Goal: Check status: Check status

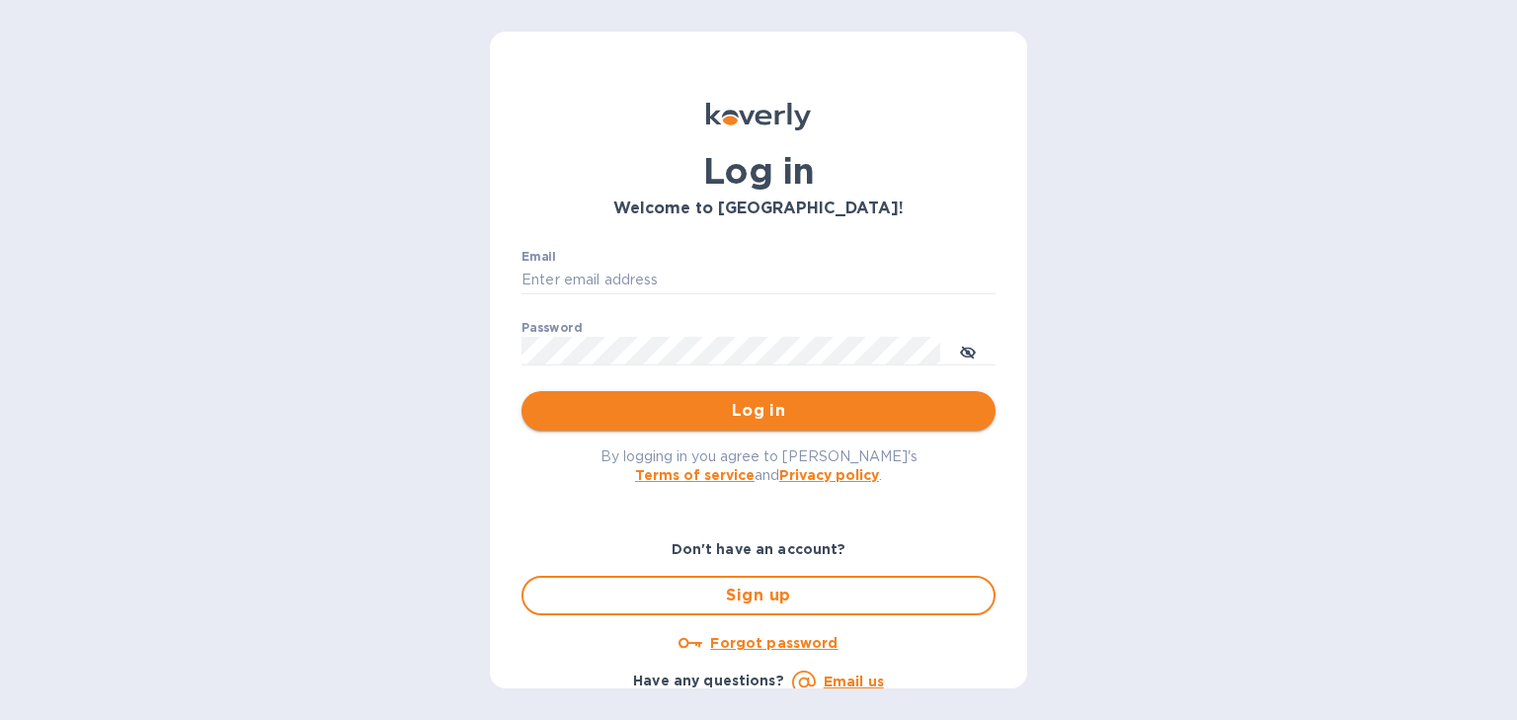
type input "usher@dagimfish.com"
click at [680, 416] on span "Log in" at bounding box center [758, 411] width 442 height 24
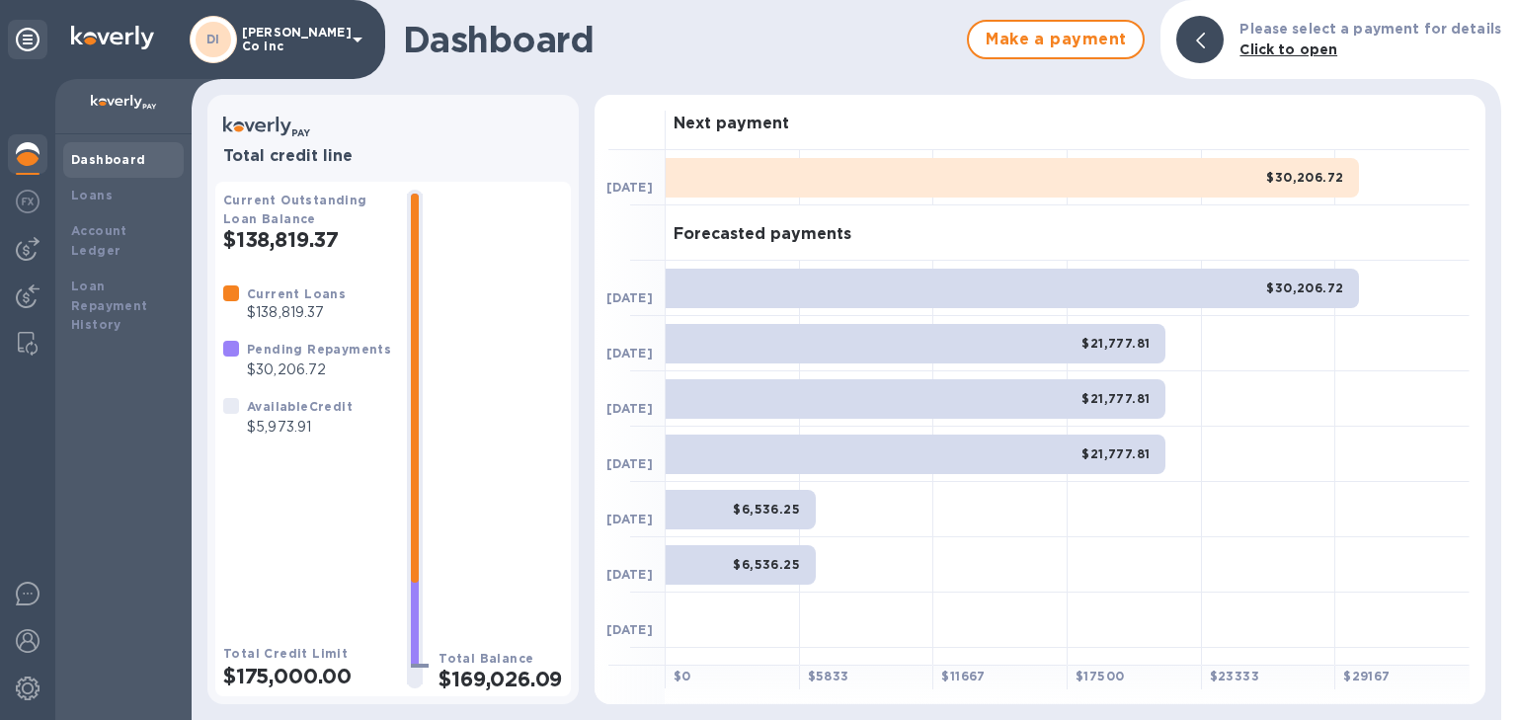
click at [770, 273] on div "$30,206.72" at bounding box center [1012, 289] width 693 height 40
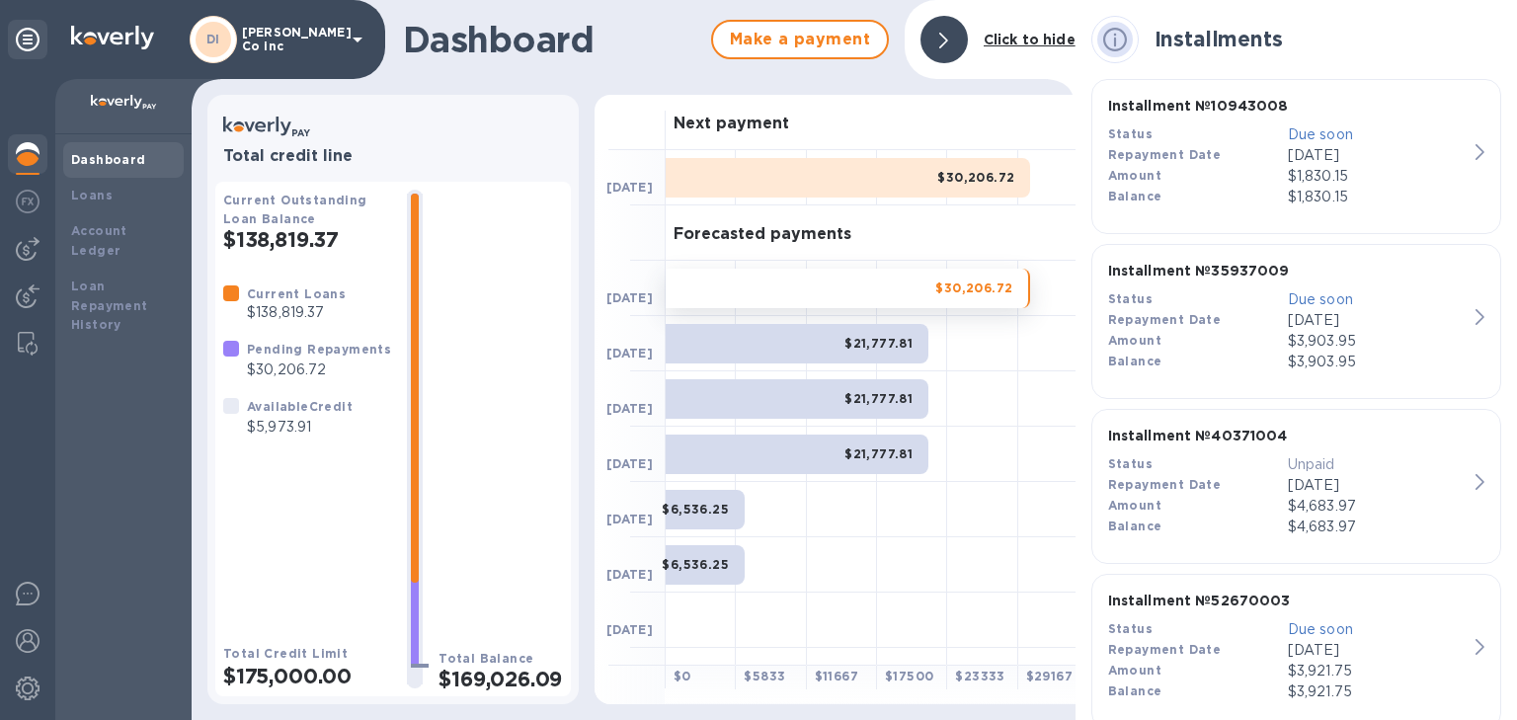
click at [845, 357] on div "$21,777.81" at bounding box center [797, 344] width 263 height 40
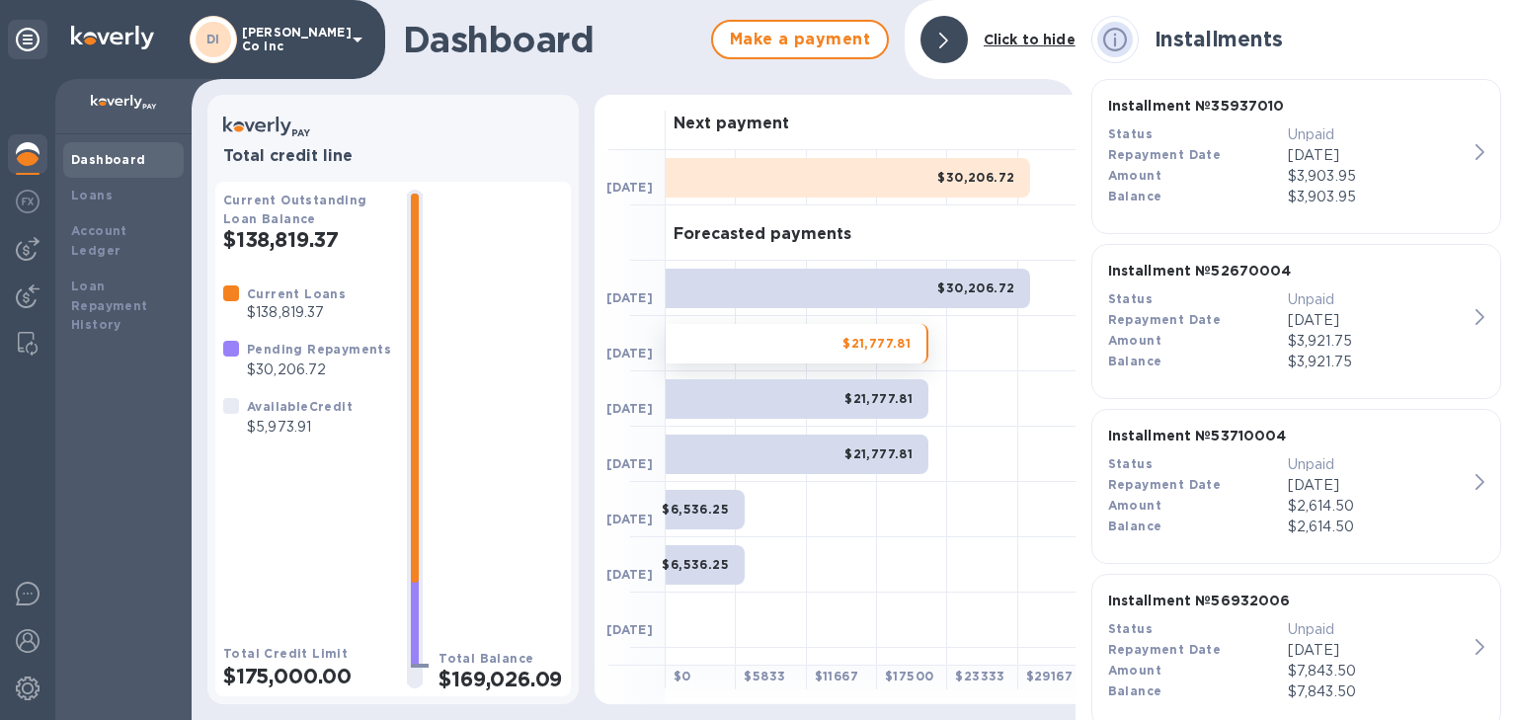
click at [834, 400] on div "$21,777.81" at bounding box center [797, 399] width 263 height 40
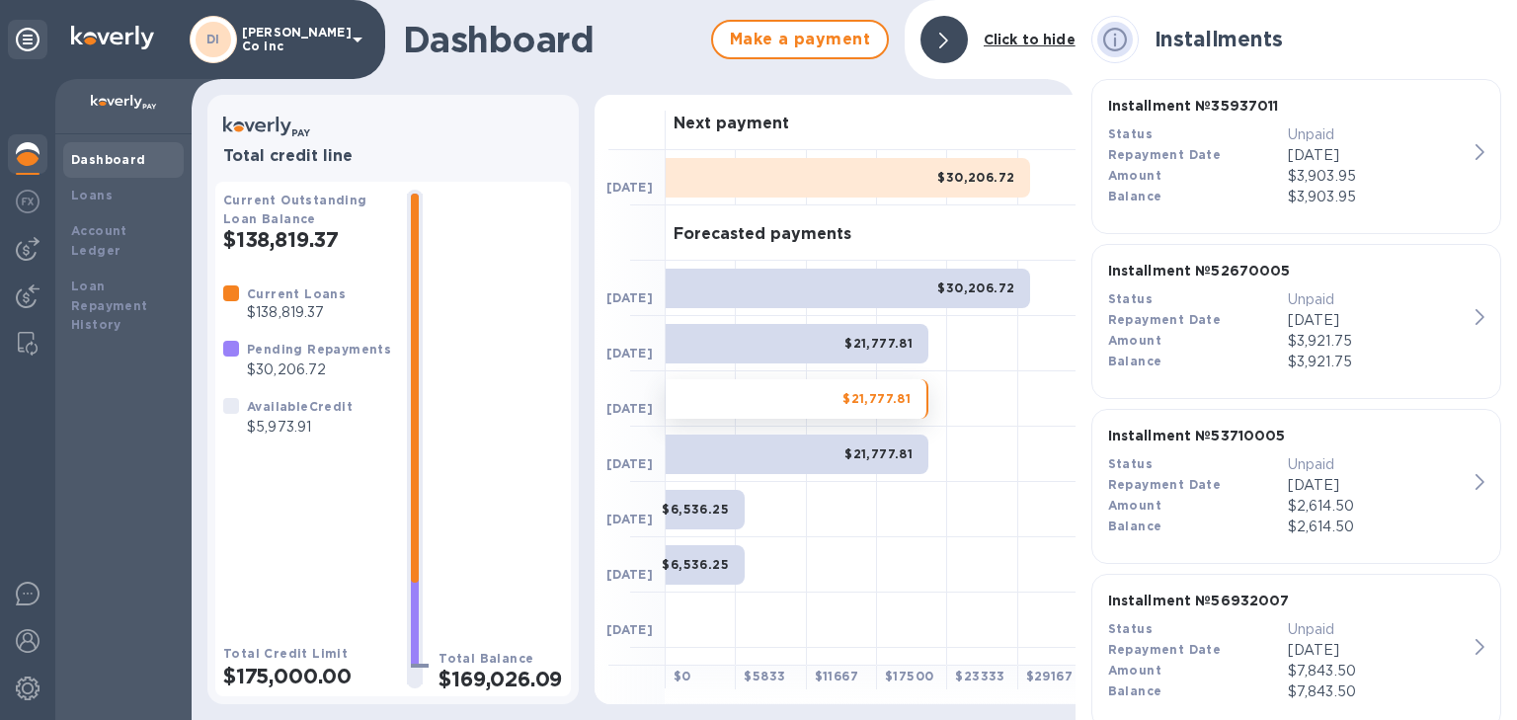
click at [836, 428] on div at bounding box center [842, 454] width 70 height 55
click at [726, 507] on b "$6,536.25" at bounding box center [695, 509] width 67 height 15
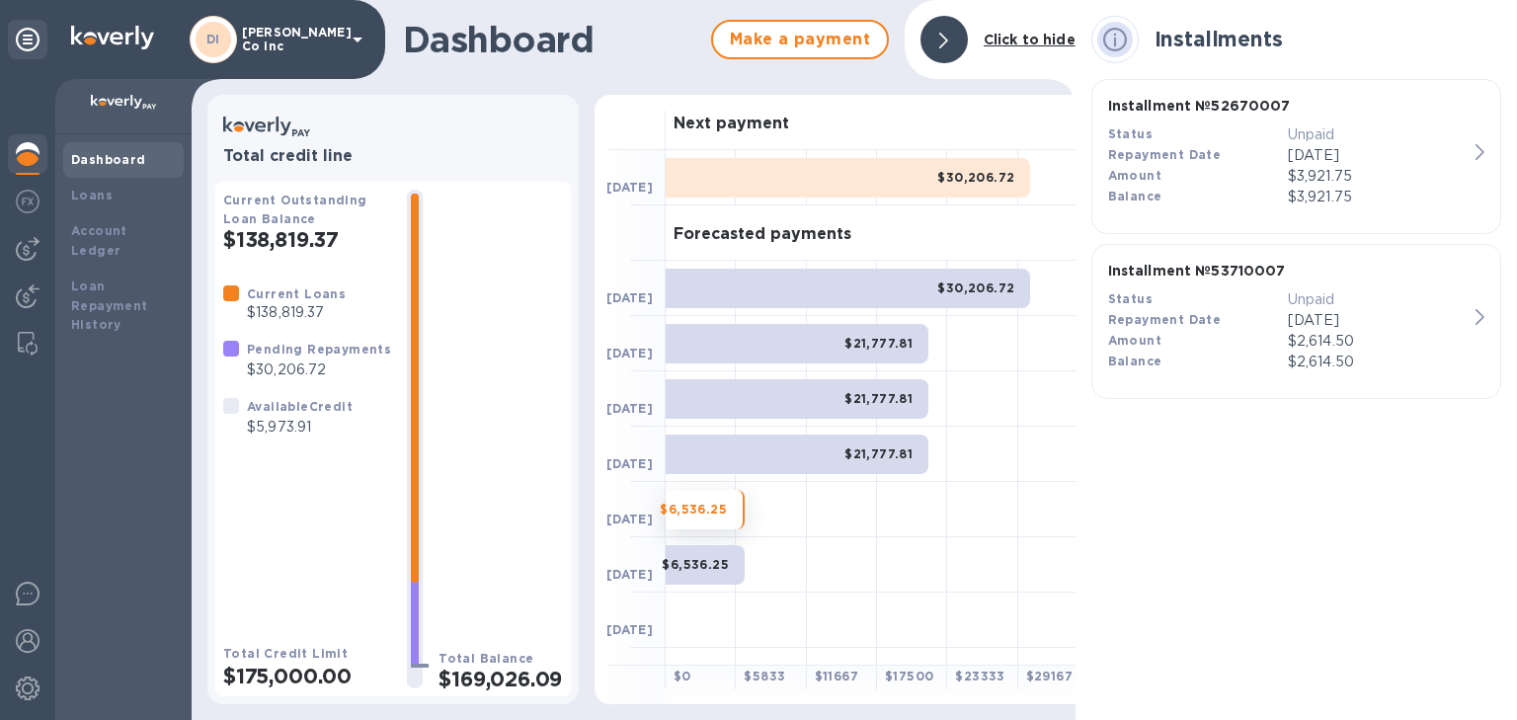
click at [710, 553] on div "$6,536.25" at bounding box center [705, 565] width 79 height 40
click at [1048, 34] on b "Click to hide" at bounding box center [1030, 40] width 92 height 16
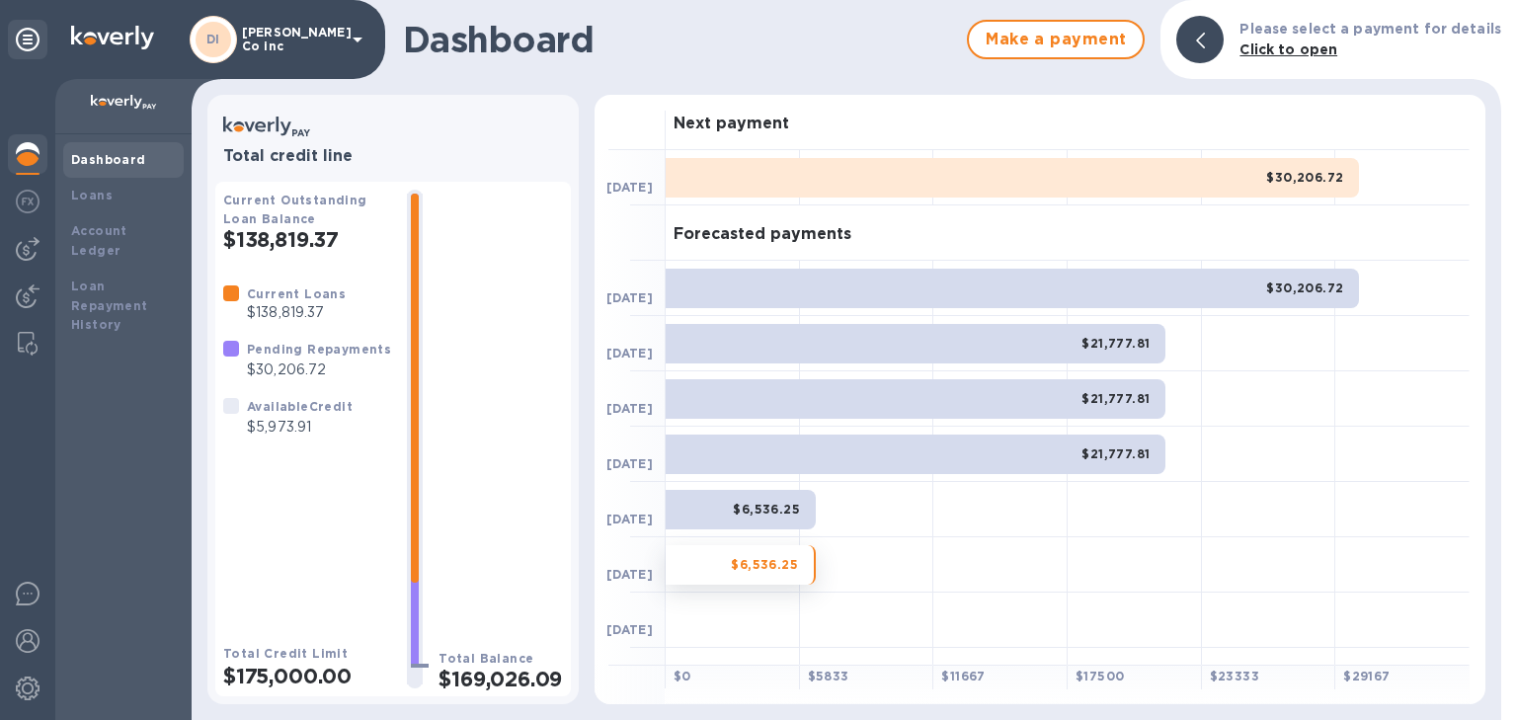
click at [861, 84] on div "Dashboard Make a payment Please select a payment for details Click to open Tota…" at bounding box center [847, 360] width 1310 height 720
click at [1290, 55] on b "Click to open" at bounding box center [1289, 49] width 98 height 16
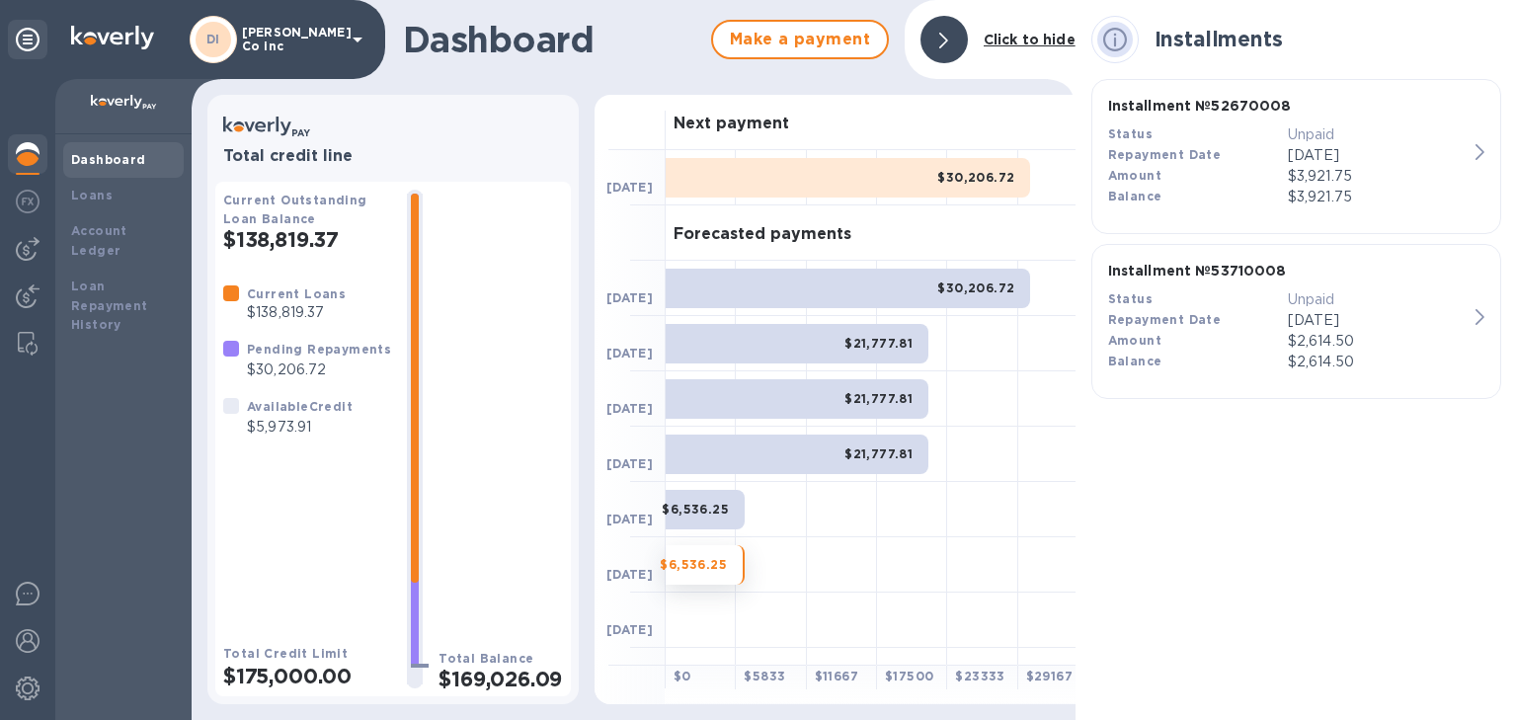
click at [1009, 45] on b "Click to hide" at bounding box center [1030, 40] width 92 height 16
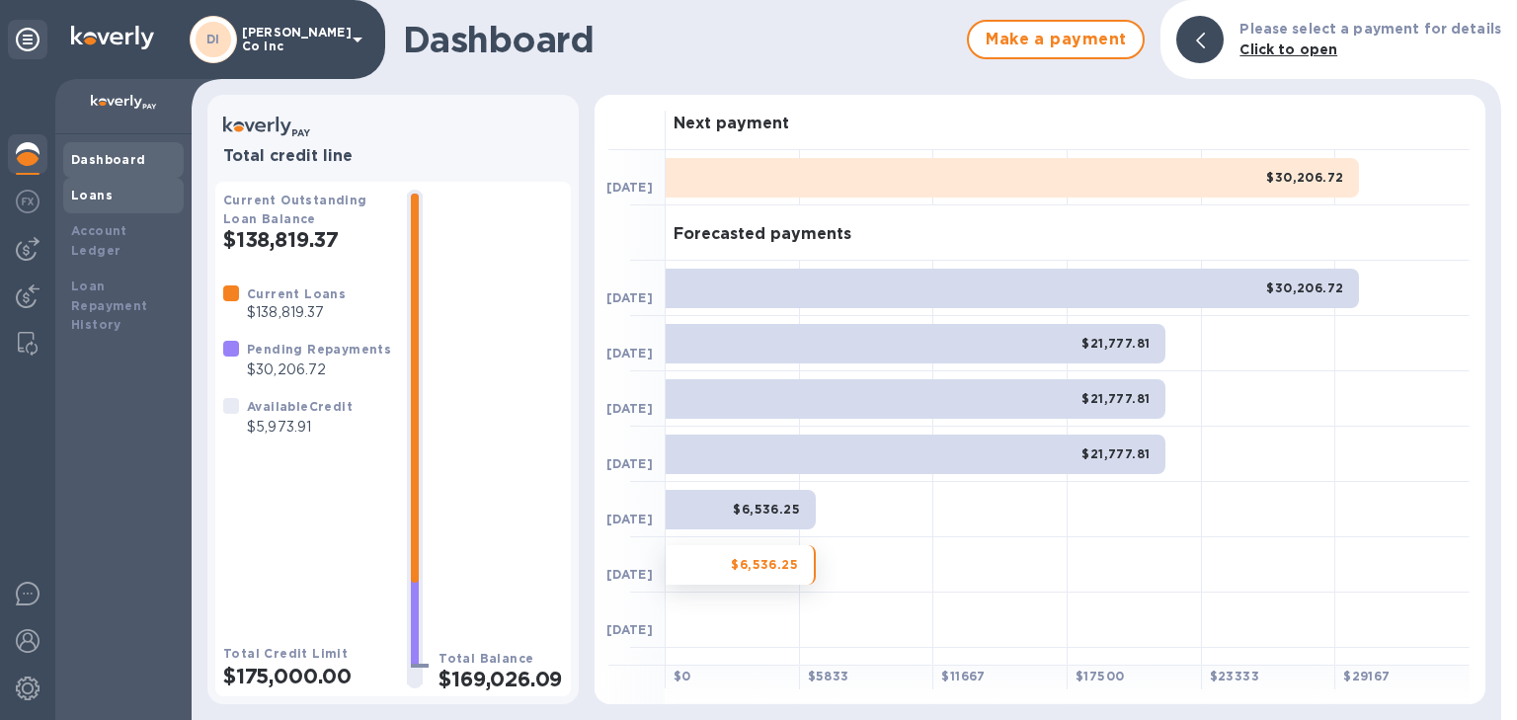
click at [109, 203] on div "Loans" at bounding box center [123, 196] width 105 height 20
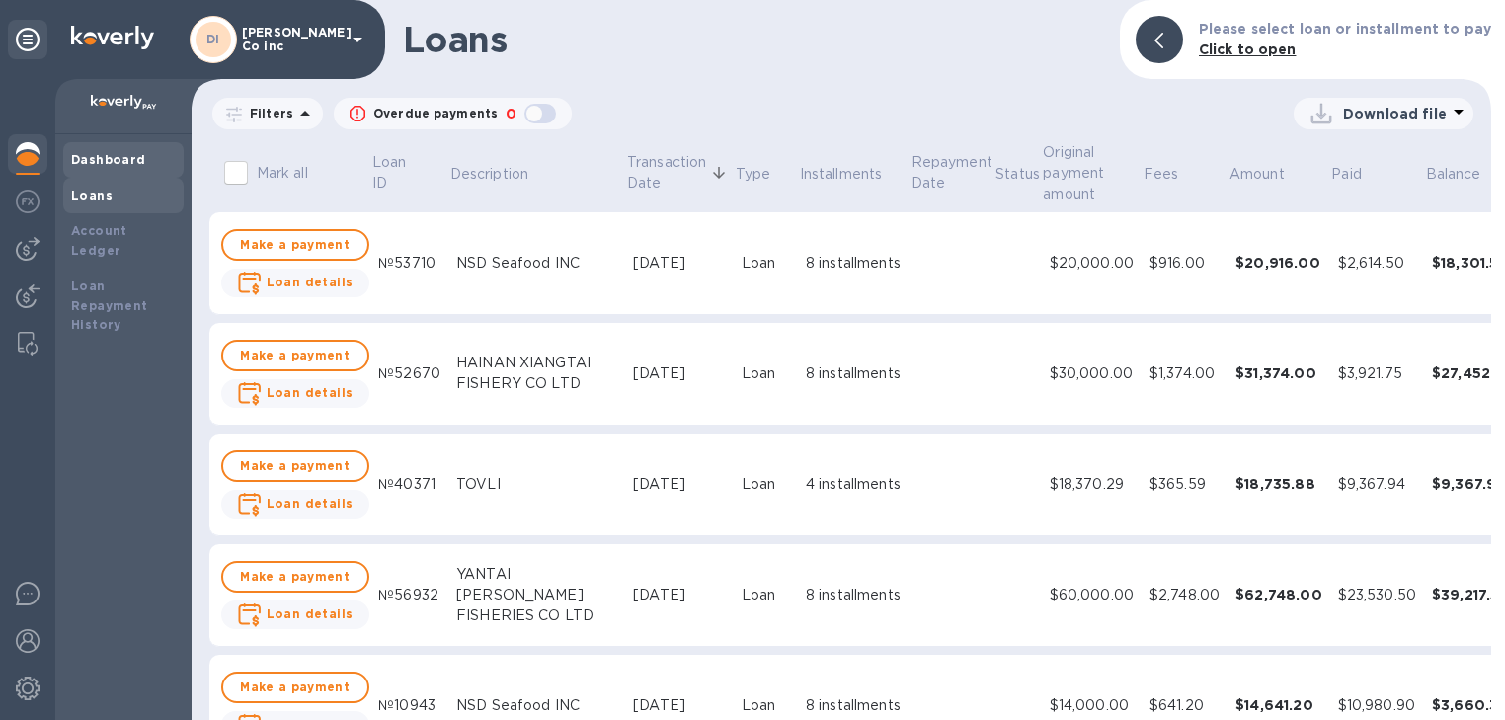
click at [118, 158] on b "Dashboard" at bounding box center [108, 159] width 75 height 15
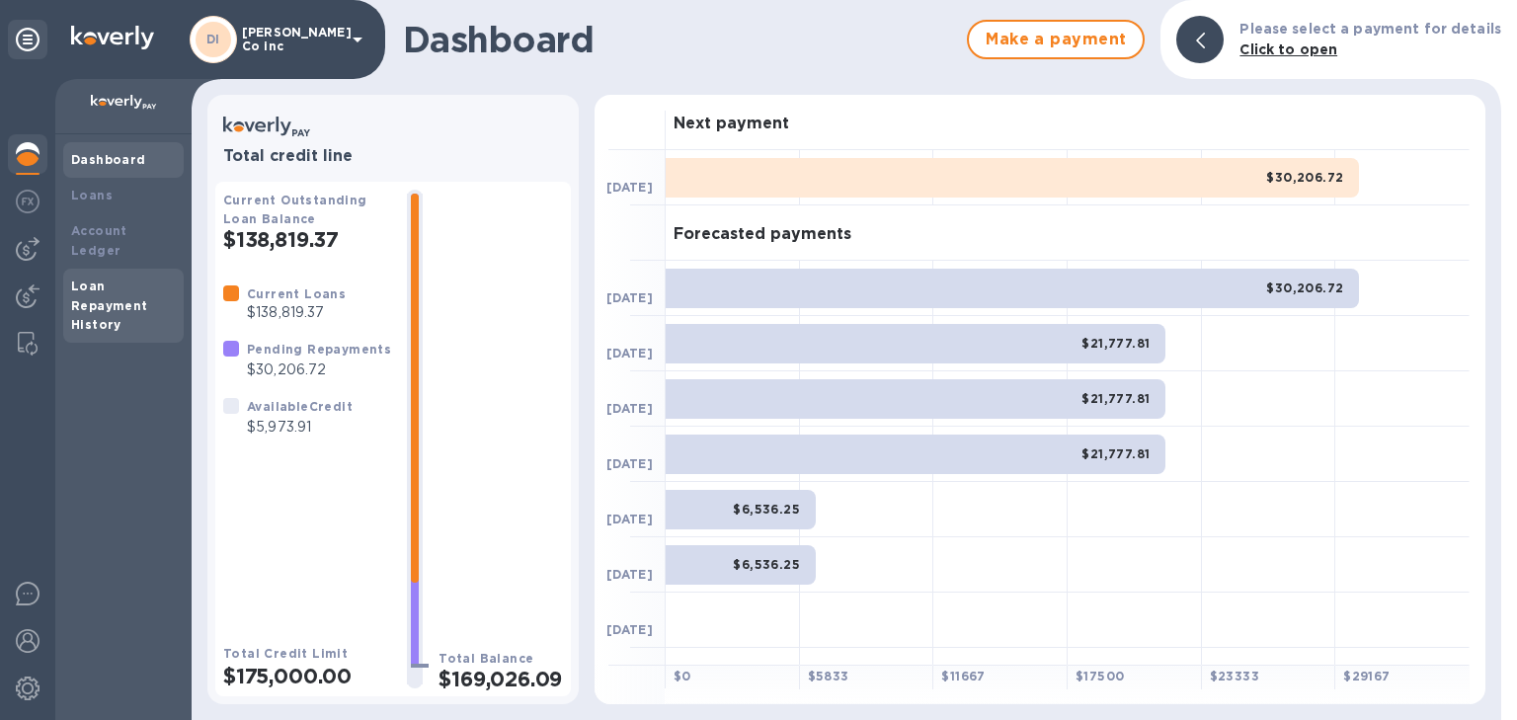
click at [133, 294] on div "Loan Repayment History" at bounding box center [123, 306] width 105 height 59
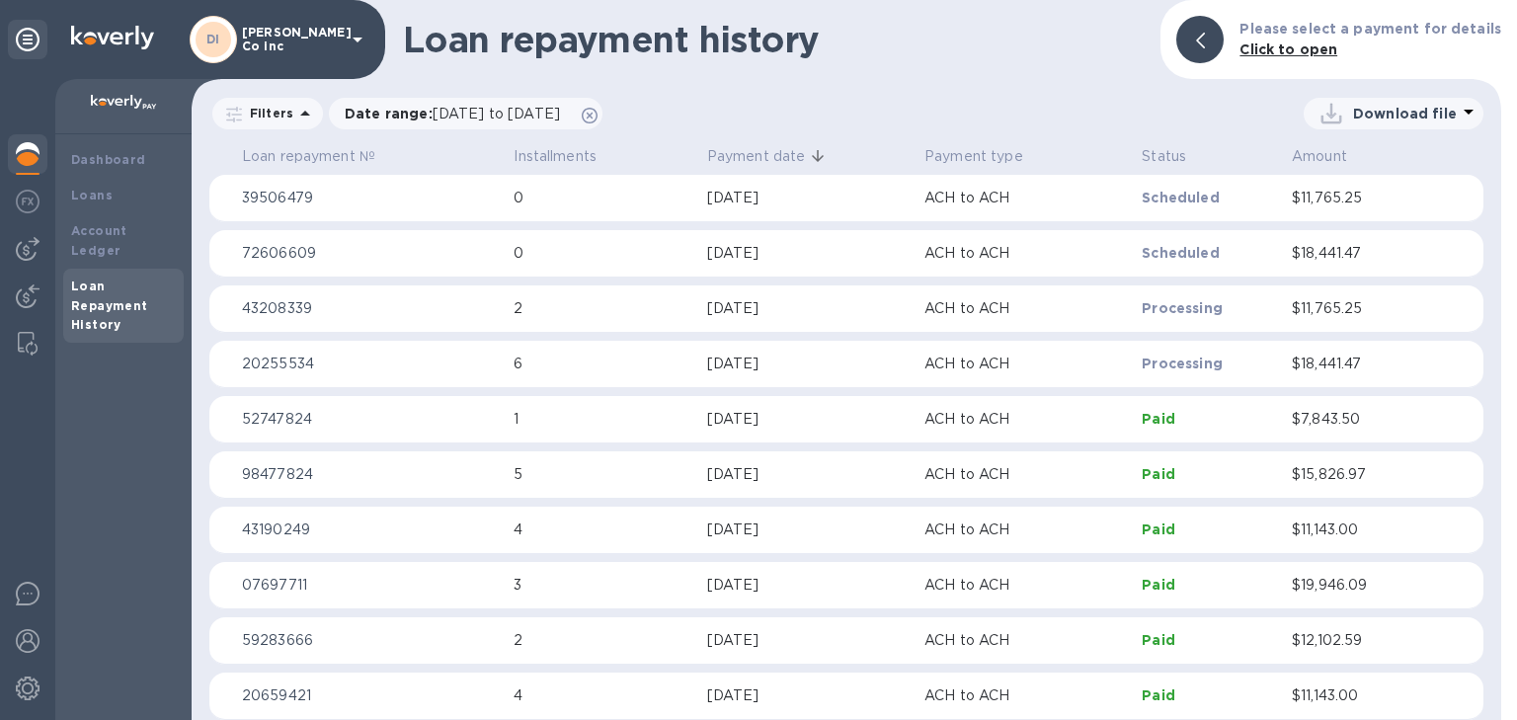
click at [18, 150] on img at bounding box center [28, 154] width 24 height 24
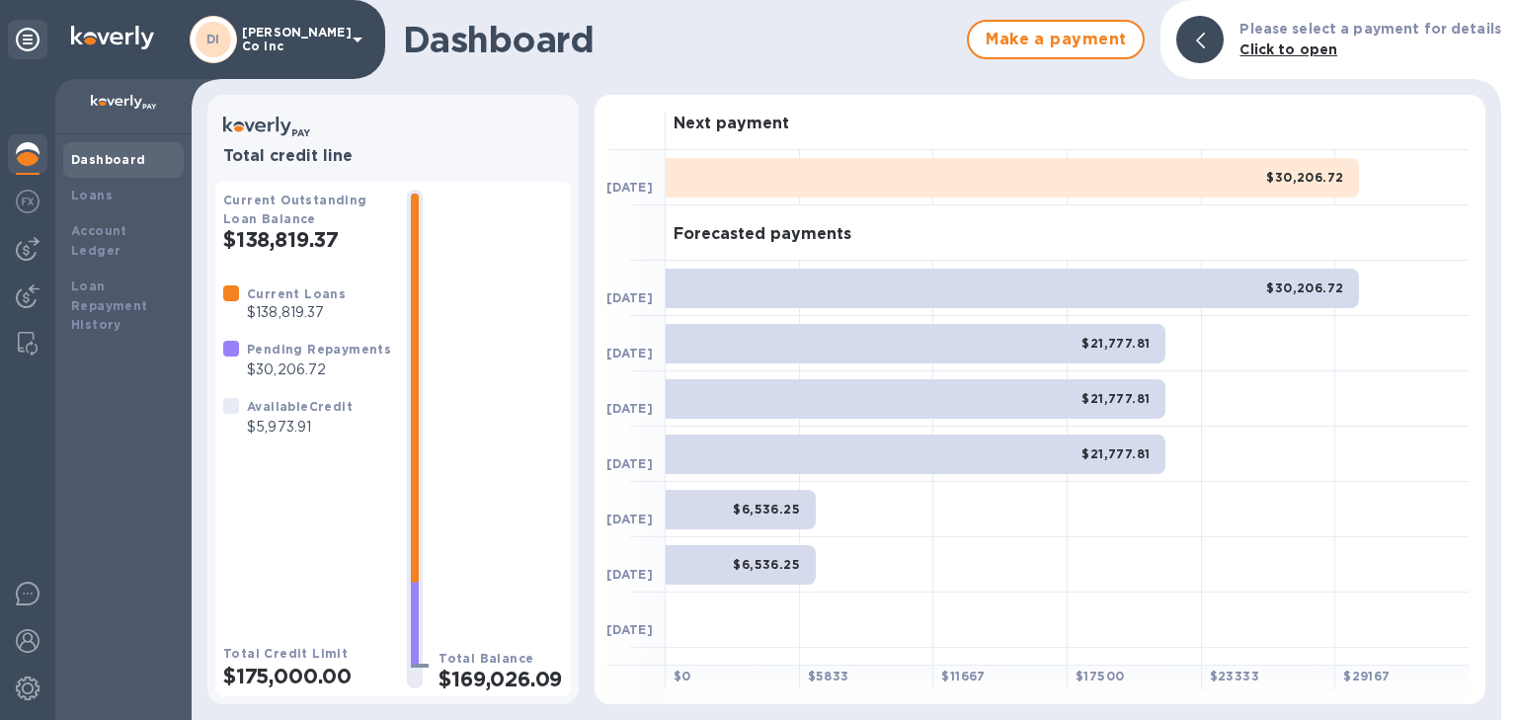
click at [1015, 542] on div at bounding box center [1000, 564] width 134 height 55
click at [977, 462] on div "$21,777.81" at bounding box center [916, 455] width 500 height 40
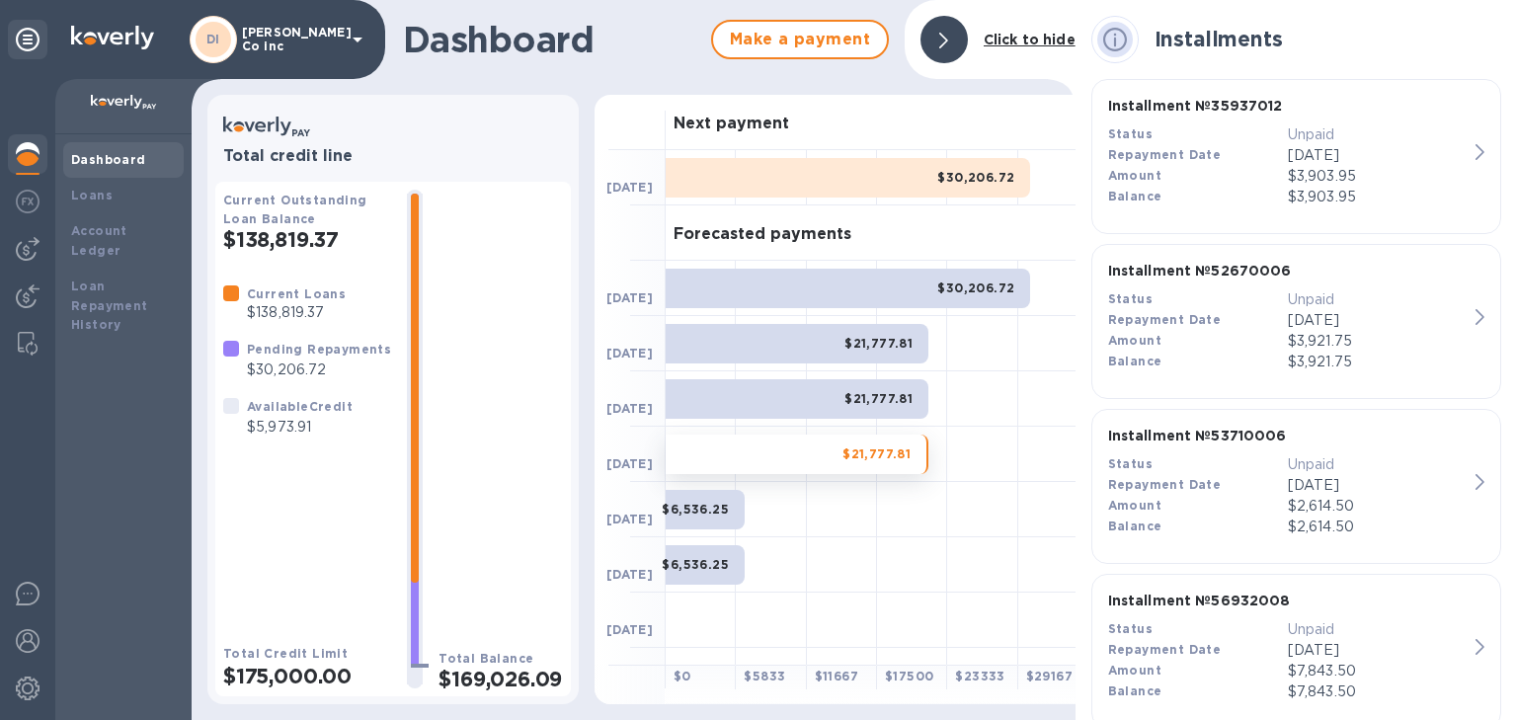
click at [813, 238] on h3 "Forecasted payments" at bounding box center [763, 234] width 178 height 19
click at [802, 151] on div at bounding box center [771, 177] width 70 height 55
click at [216, 295] on div "Current Loans $138,819.37" at bounding box center [284, 303] width 138 height 55
click at [849, 51] on button "Make a payment" at bounding box center [800, 40] width 178 height 40
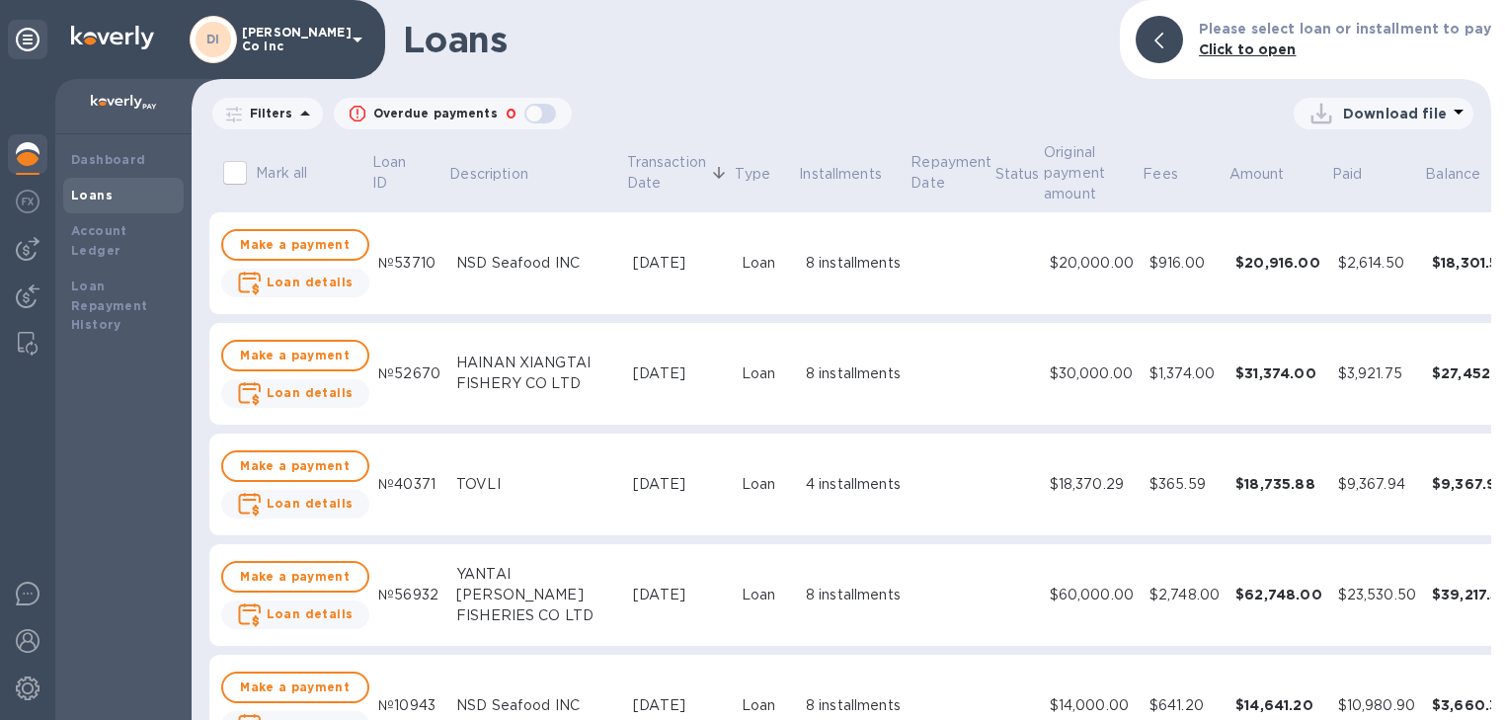
click at [1285, 55] on b "Click to open" at bounding box center [1248, 49] width 98 height 16
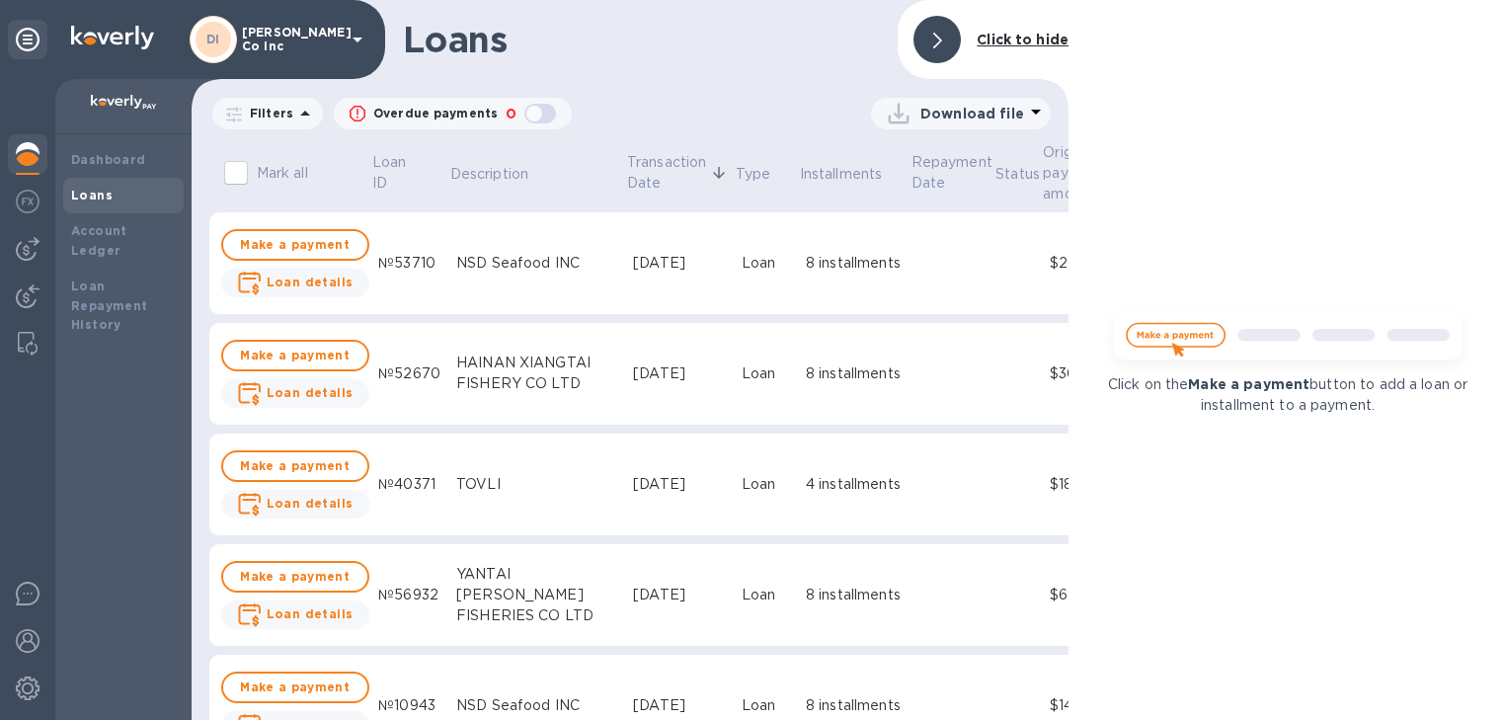
click at [529, 120] on div "button" at bounding box center [541, 114] width 40 height 28
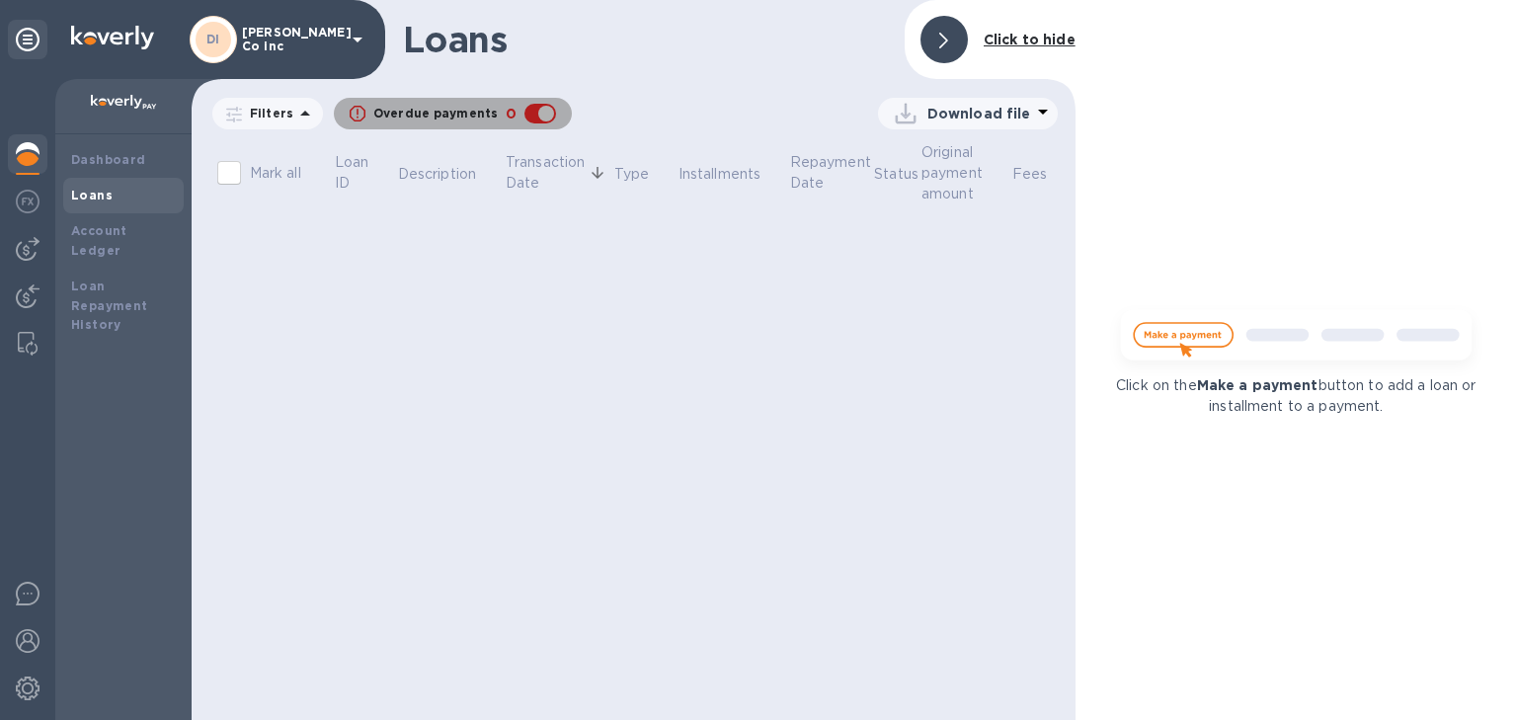
click at [525, 112] on div "button" at bounding box center [541, 114] width 40 height 28
checkbox input "false"
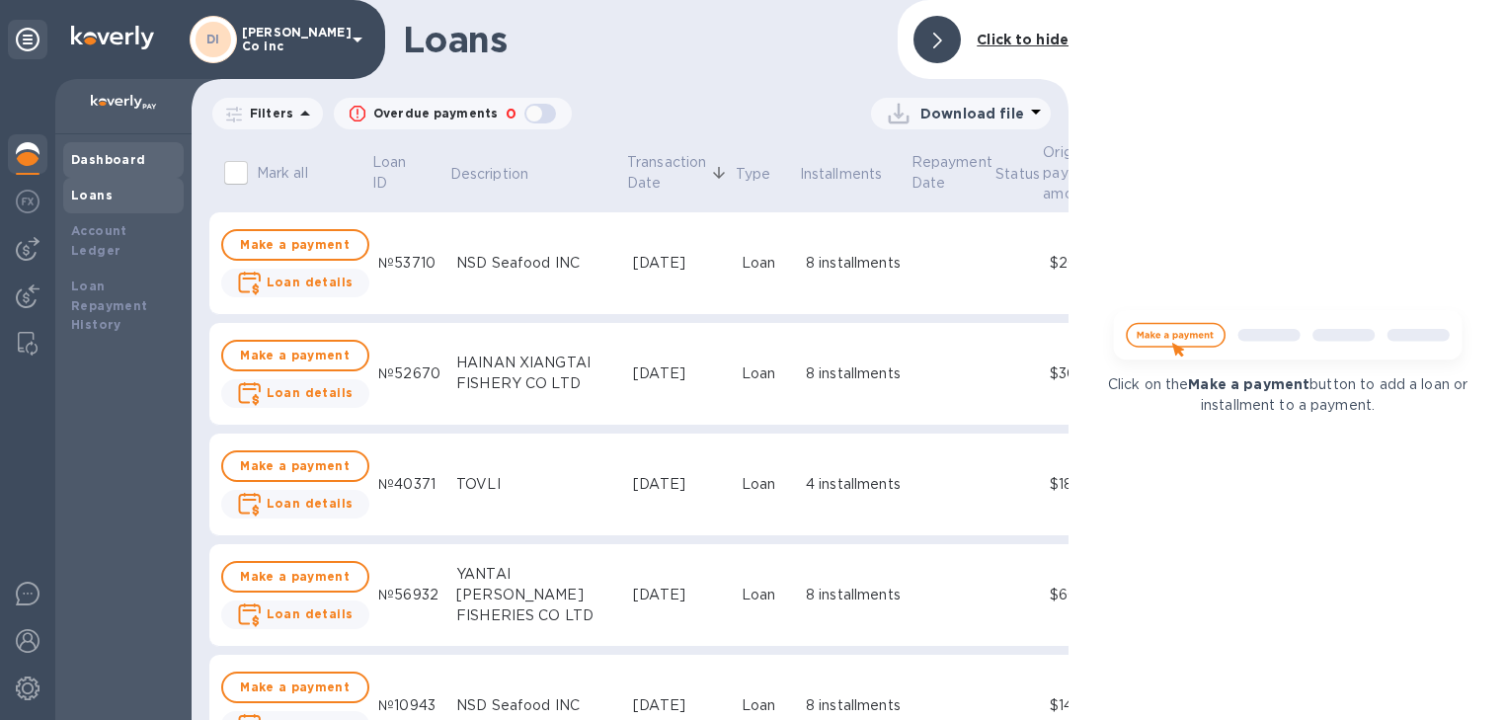
click at [79, 153] on b "Dashboard" at bounding box center [108, 159] width 75 height 15
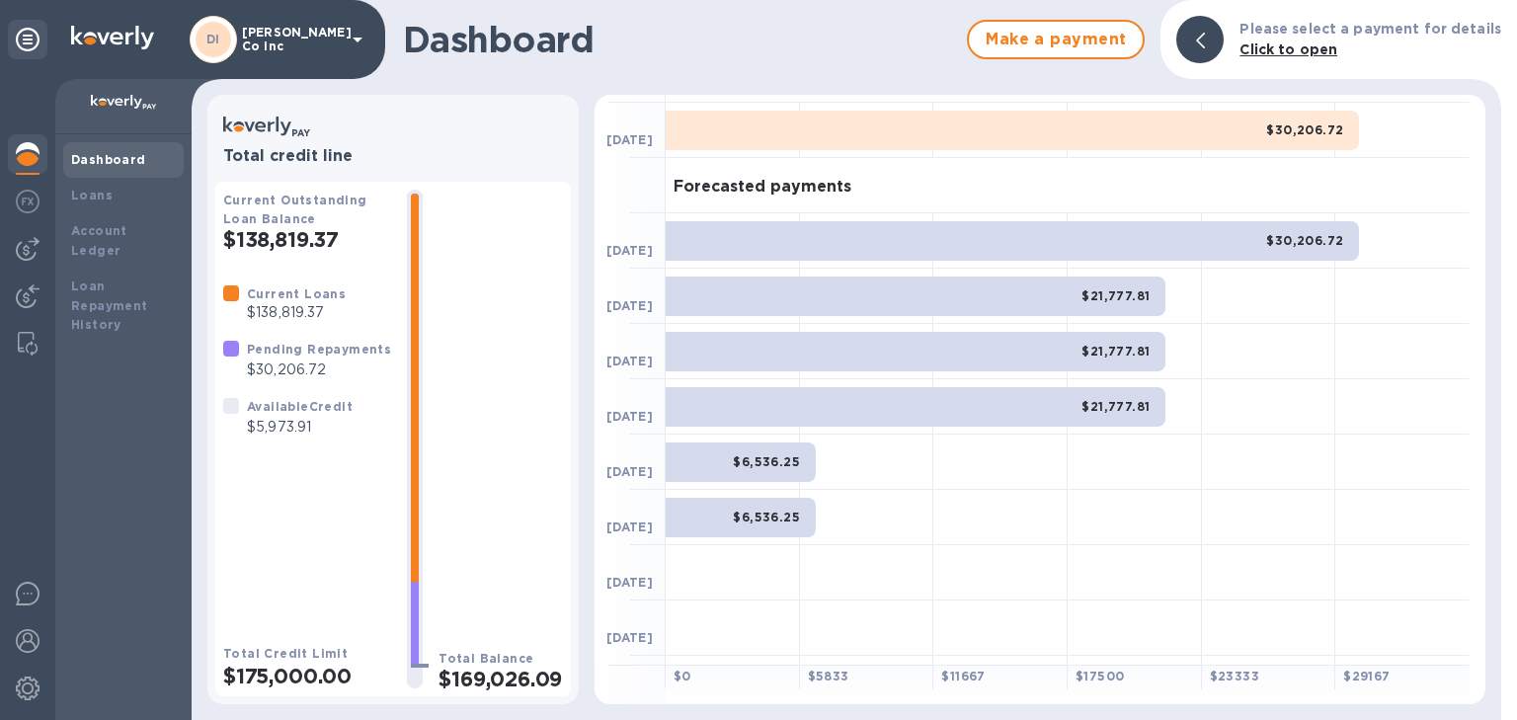
scroll to position [94, 0]
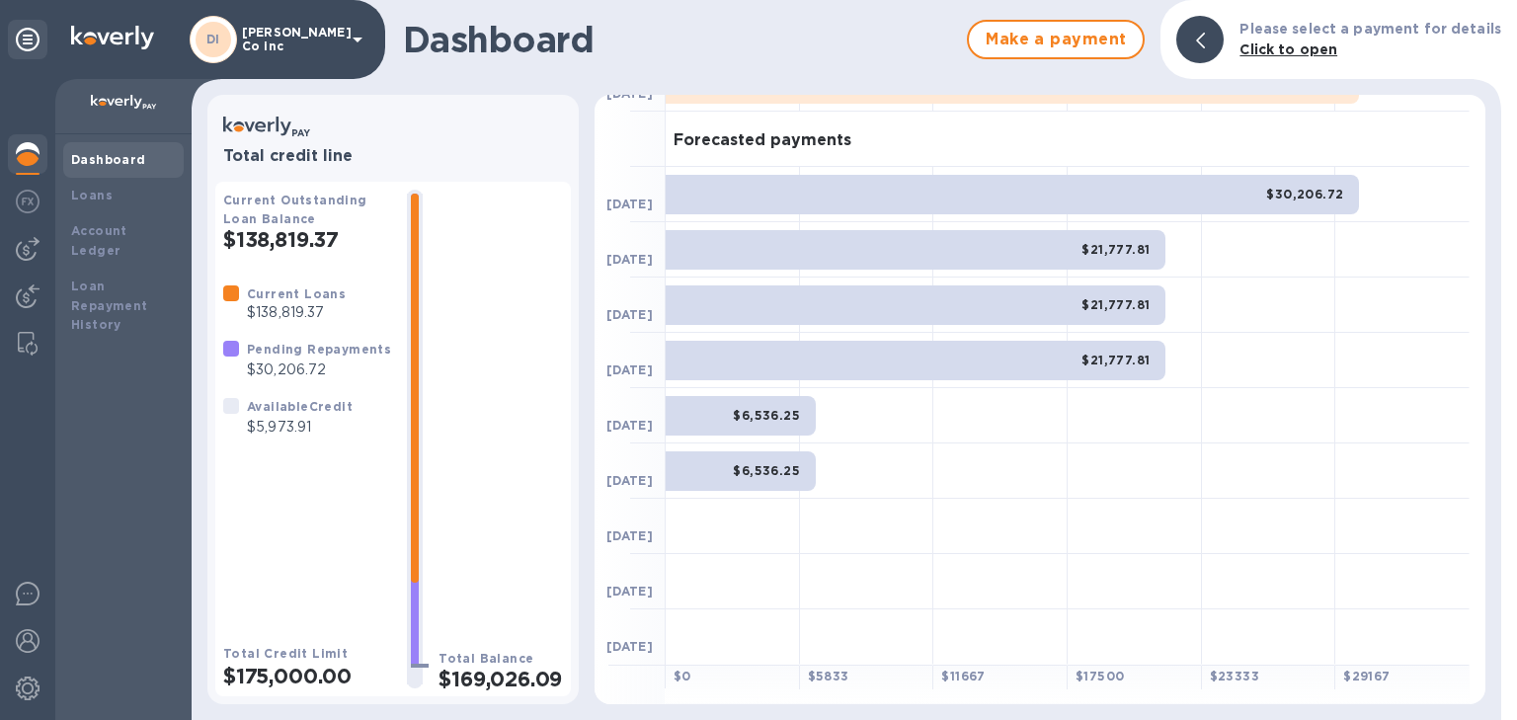
click at [1051, 559] on div at bounding box center [1000, 581] width 134 height 55
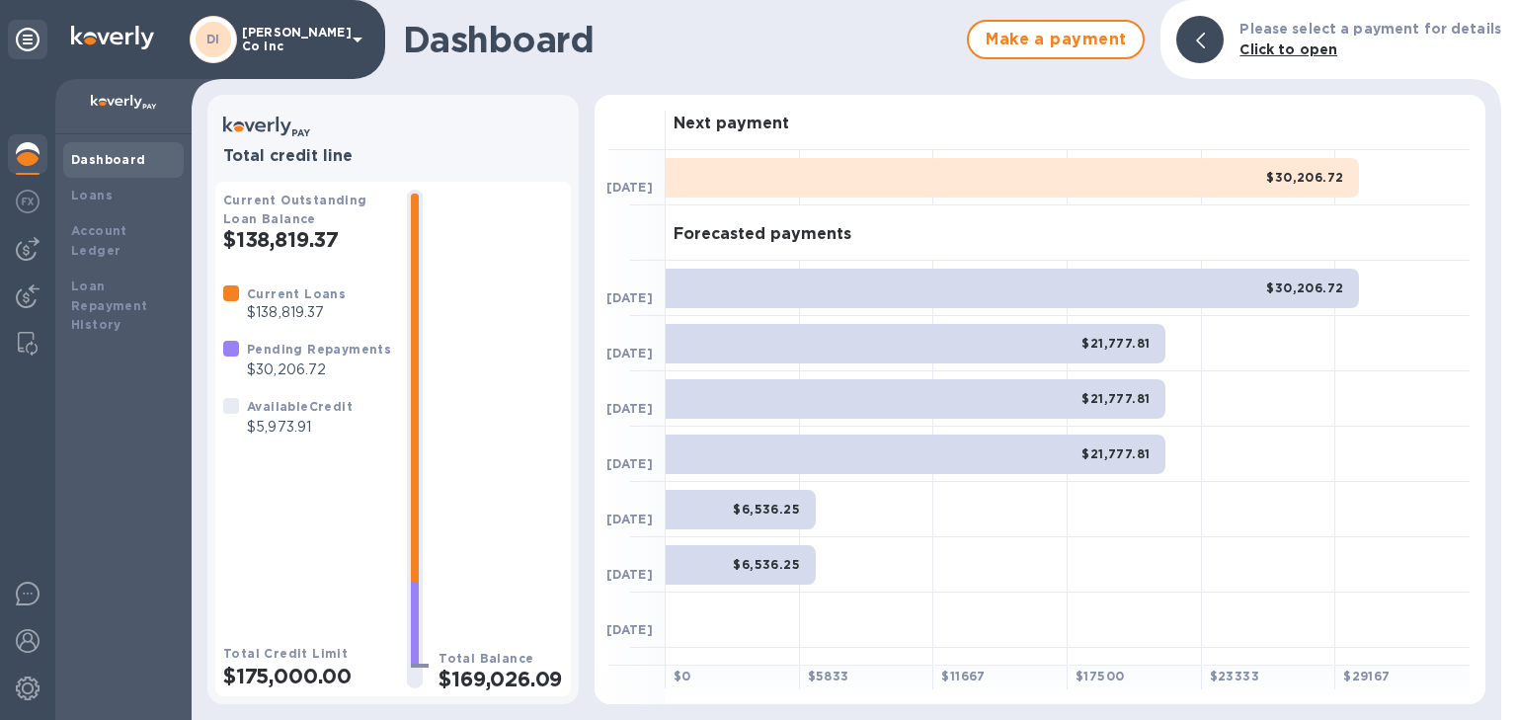
scroll to position [0, 0]
click at [1131, 464] on div "$21,777.81" at bounding box center [916, 455] width 500 height 40
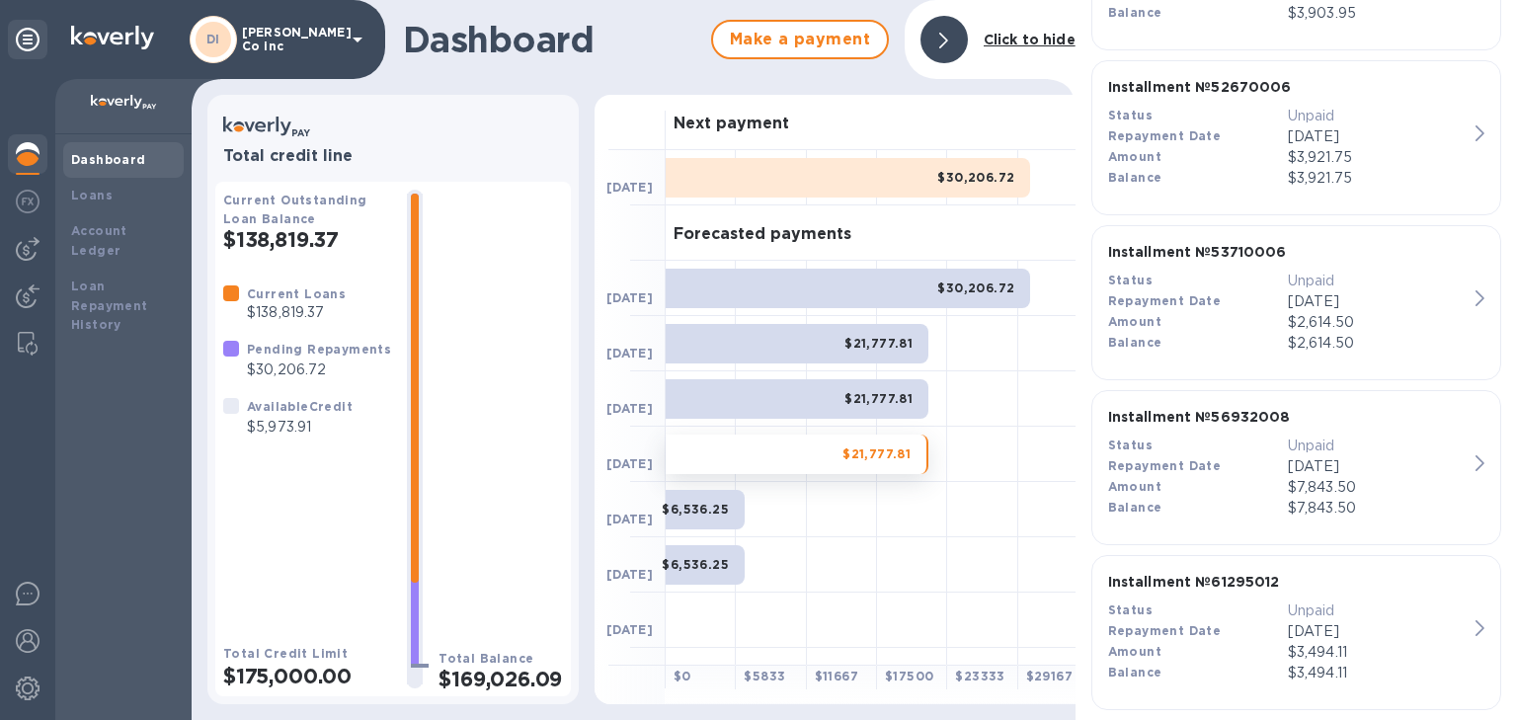
scroll to position [198, 0]
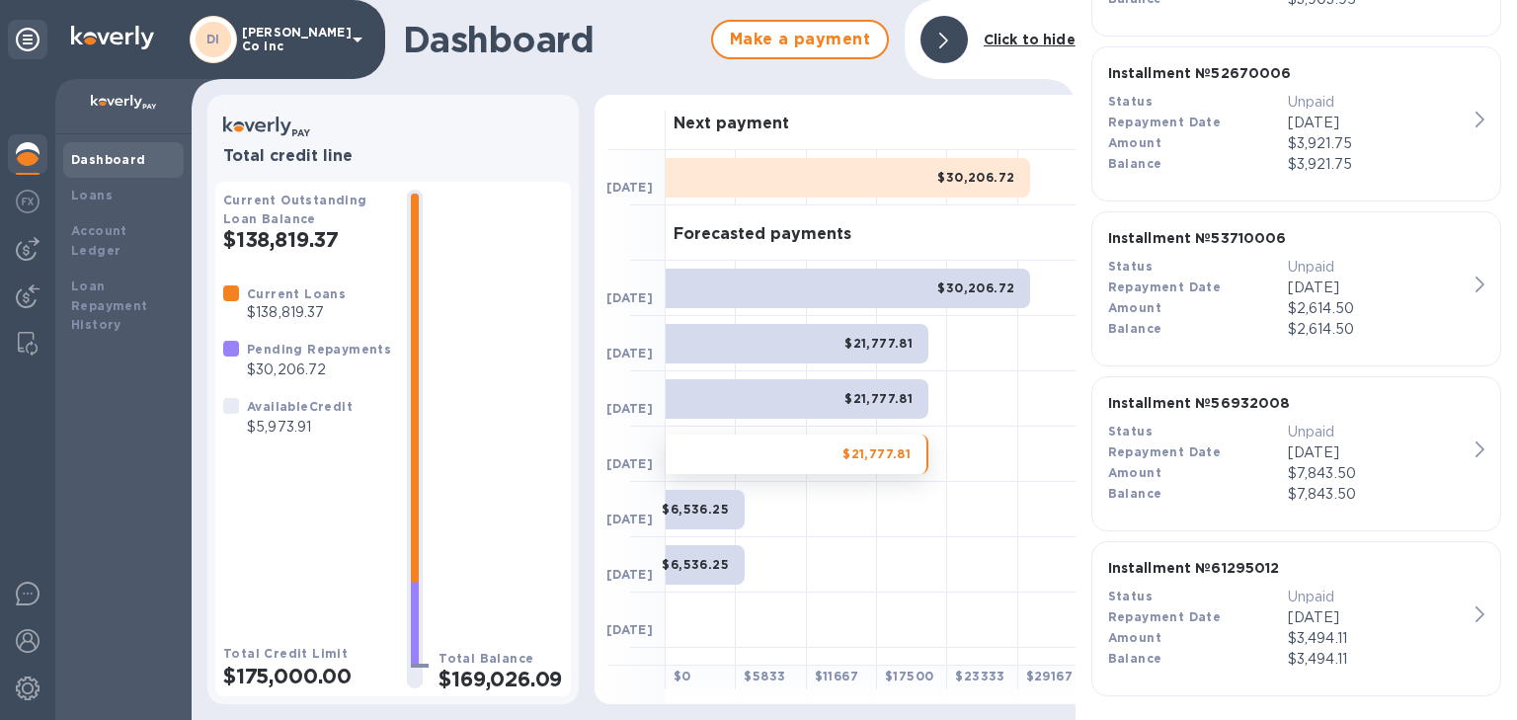
click at [1358, 479] on div "$7,843.50" at bounding box center [1378, 473] width 180 height 21
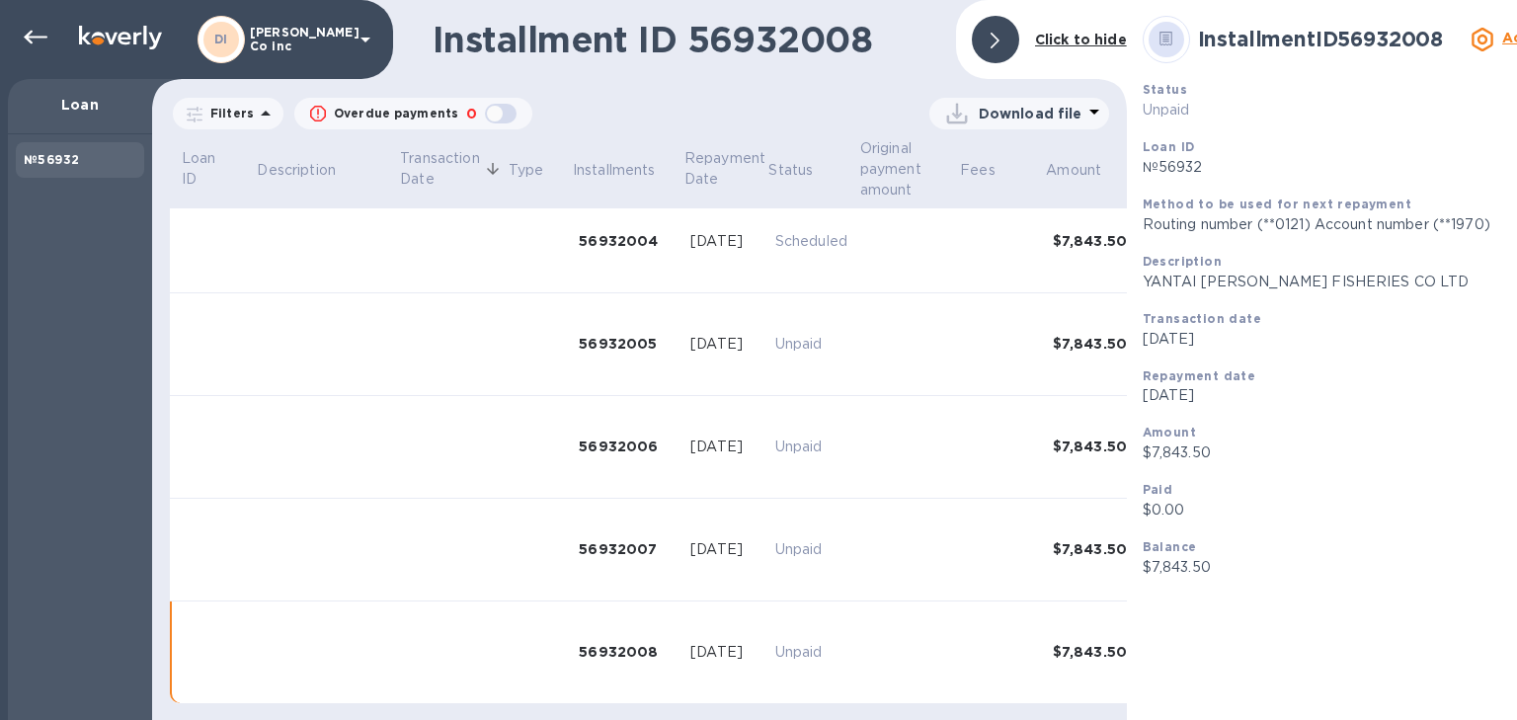
scroll to position [443, 0]
click at [40, 46] on icon at bounding box center [36, 38] width 24 height 24
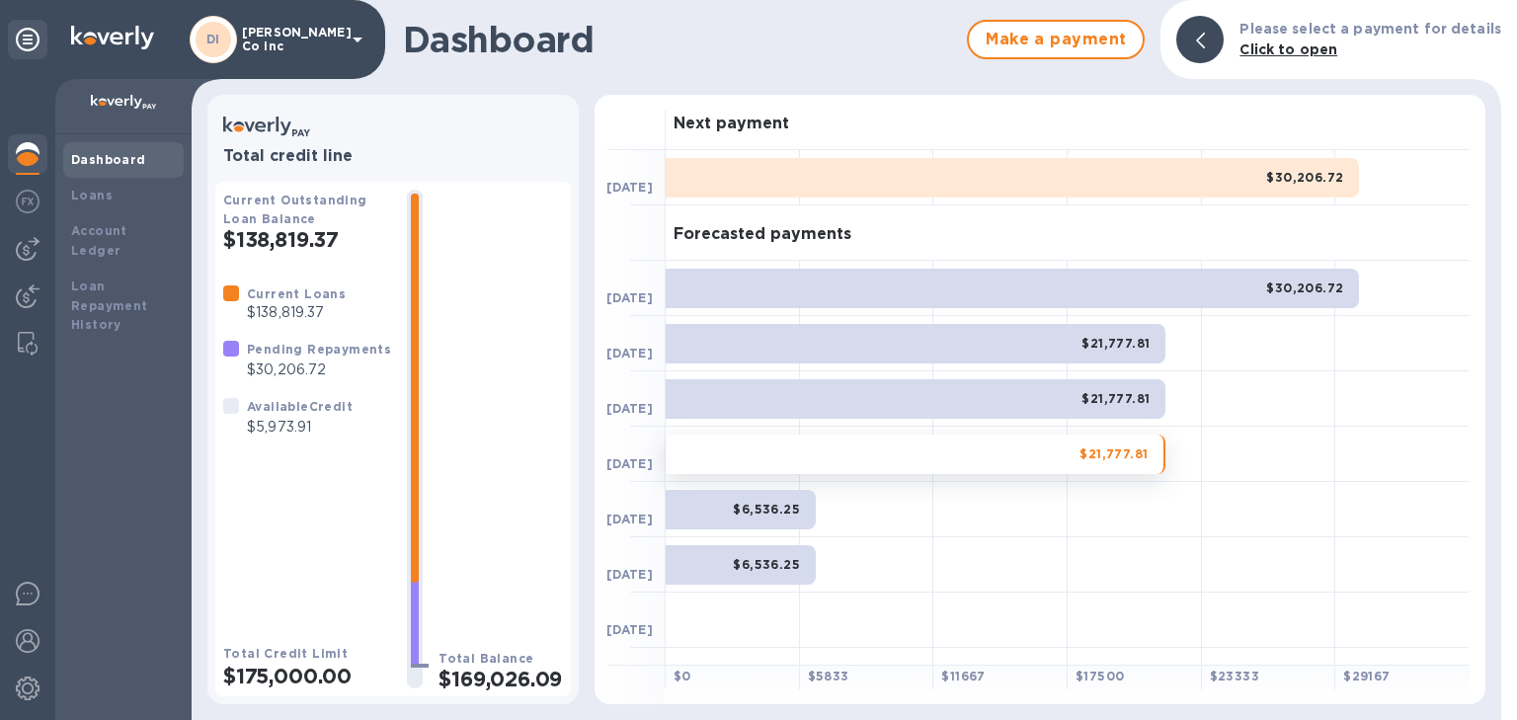
click at [277, 33] on p "[PERSON_NAME] Co inc" at bounding box center [291, 40] width 99 height 28
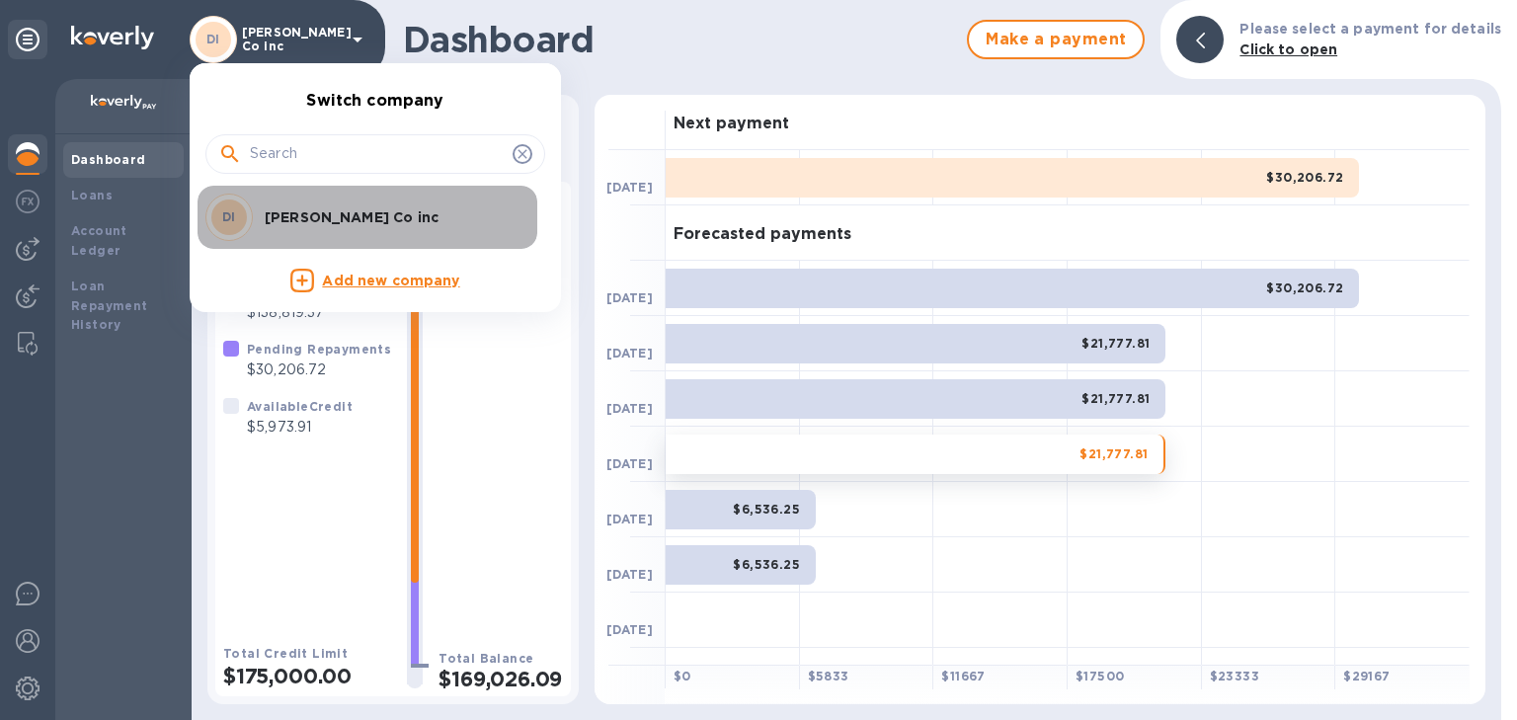
click at [323, 218] on p "[PERSON_NAME] Co inc" at bounding box center [389, 217] width 249 height 20
